Goal: Information Seeking & Learning: Stay updated

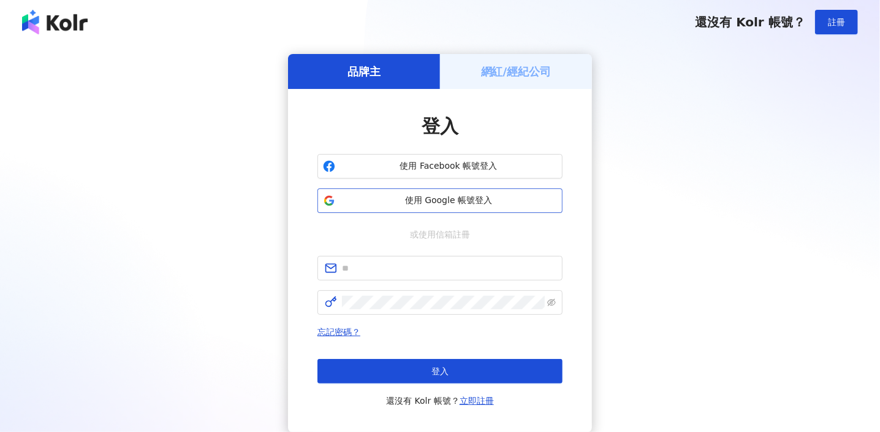
click at [400, 202] on span "使用 Google 帳號登入" at bounding box center [448, 200] width 217 height 12
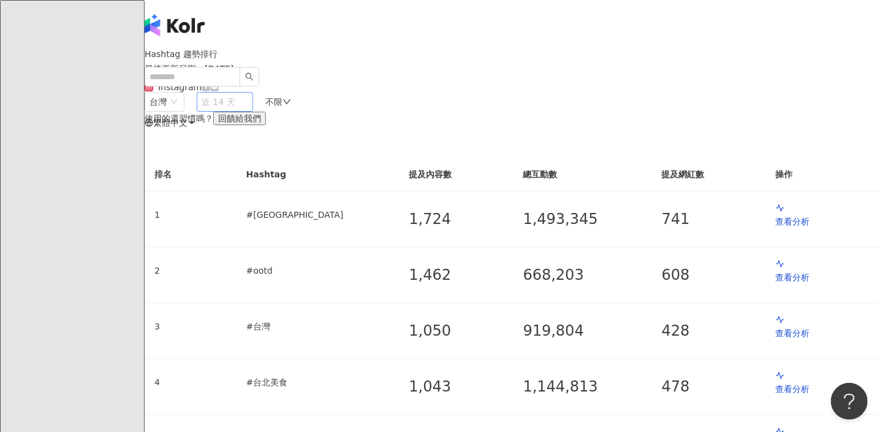
click at [248, 111] on span "近 14 天" at bounding box center [225, 102] width 47 height 18
click at [241, 74] on p "最後更新日期 ： [DATE]" at bounding box center [513, 69] width 736 height 10
click at [248, 74] on p "最後更新日期 ： [DATE]" at bounding box center [513, 69] width 736 height 10
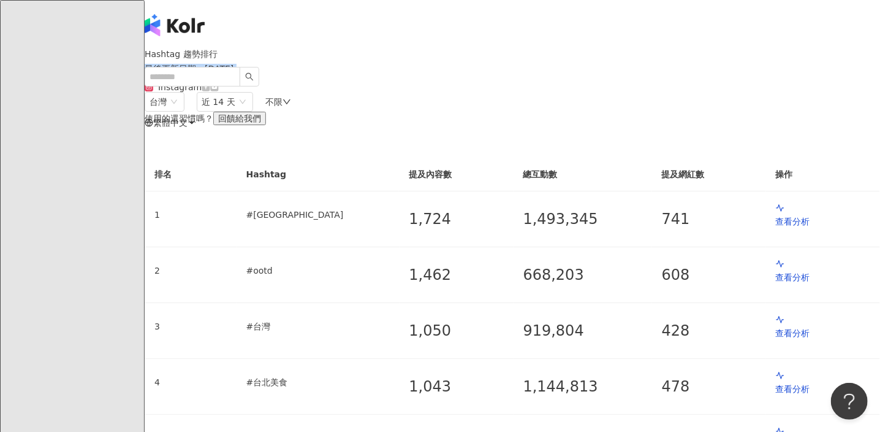
click at [248, 74] on p "最後更新日期 ： [DATE]" at bounding box center [513, 69] width 736 height 10
click at [246, 74] on p "最後更新日期 ： [DATE]" at bounding box center [513, 69] width 736 height 10
drag, startPoint x: 221, startPoint y: 101, endPoint x: 270, endPoint y: 100, distance: 49.1
click at [270, 74] on p "最後更新日期 ： [DATE]" at bounding box center [513, 69] width 736 height 10
click at [383, 92] on div "Hashtag 趨勢排行 最後更新日期 ： [DATE] Instagram" at bounding box center [513, 70] width 736 height 43
